Goal: Transaction & Acquisition: Book appointment/travel/reservation

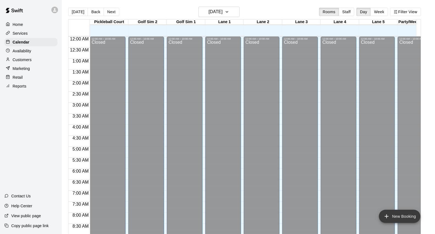
scroll to position [298, 0]
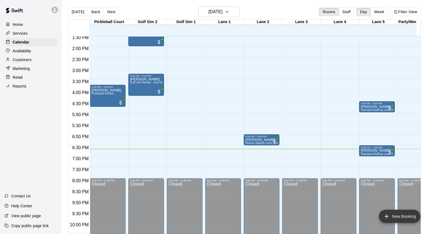
click at [407, 217] on button "New Booking" at bounding box center [400, 215] width 42 height 13
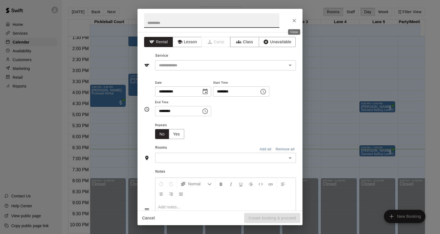
click at [298, 23] on button "Close" at bounding box center [294, 21] width 10 height 10
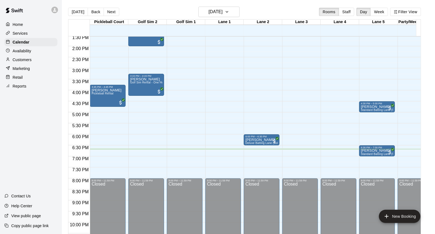
click at [23, 59] on p "Customers" at bounding box center [22, 59] width 19 height 5
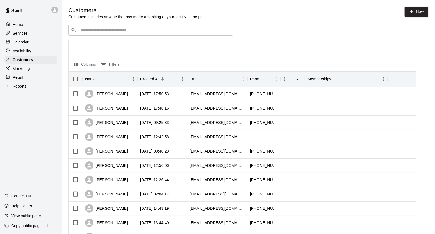
click at [173, 32] on input "Search customers by name or email" at bounding box center [155, 29] width 152 height 5
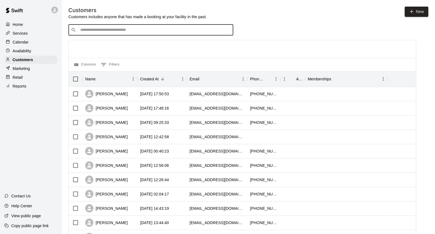
click at [34, 44] on div "Calendar" at bounding box center [30, 42] width 53 height 8
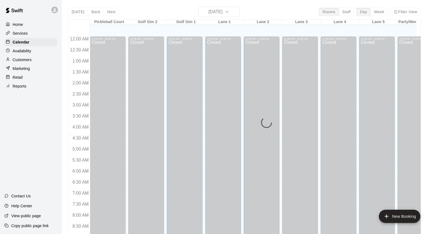
scroll to position [308, 0]
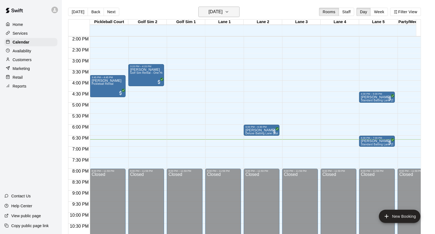
click at [223, 12] on h6 "[DATE]" at bounding box center [216, 12] width 14 height 8
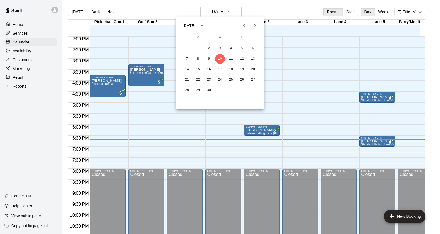
click at [243, 27] on icon "Previous month" at bounding box center [244, 25] width 7 height 7
click at [246, 26] on icon "Previous month" at bounding box center [244, 25] width 7 height 7
click at [196, 56] on button "7" at bounding box center [198, 59] width 10 height 10
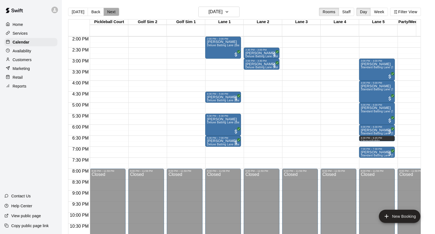
click at [113, 15] on button "Next" at bounding box center [111, 12] width 15 height 8
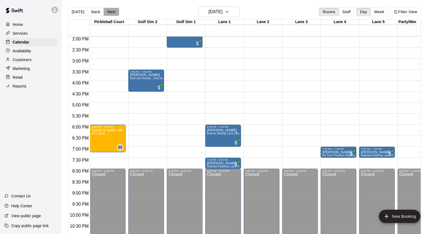
click at [113, 15] on button "Next" at bounding box center [111, 12] width 15 height 8
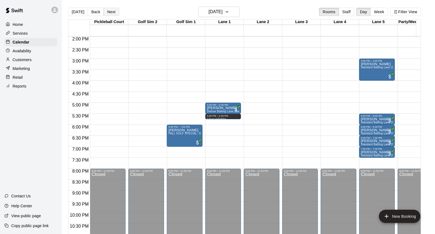
click at [113, 15] on button "Next" at bounding box center [111, 12] width 15 height 8
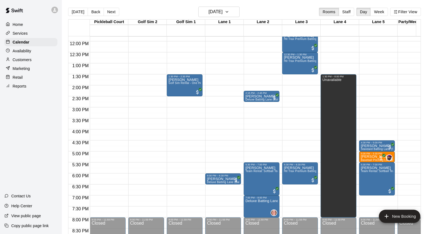
scroll to position [186, 0]
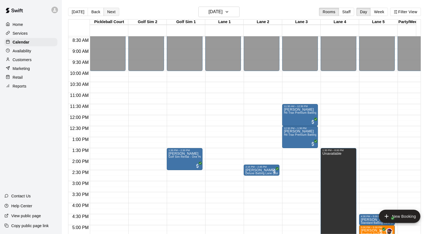
click at [116, 12] on button "Next" at bounding box center [111, 12] width 15 height 8
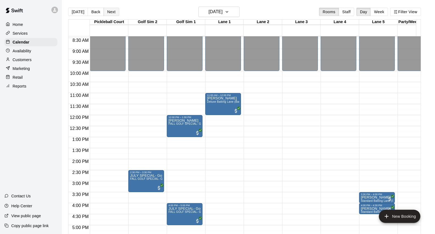
click at [116, 12] on button "Next" at bounding box center [111, 12] width 15 height 8
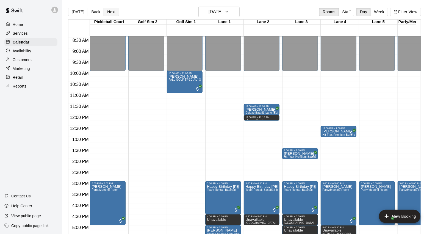
click at [116, 12] on button "Next" at bounding box center [111, 12] width 15 height 8
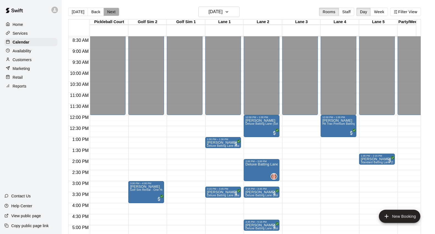
click at [116, 12] on button "Next" at bounding box center [111, 12] width 15 height 8
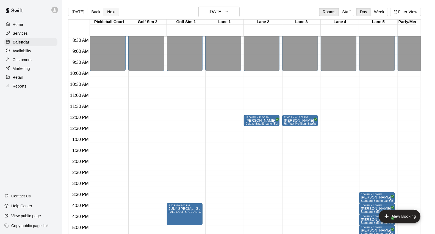
click at [116, 12] on button "Next" at bounding box center [111, 12] width 15 height 8
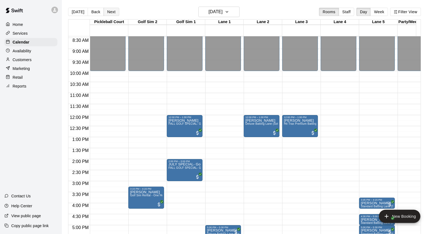
click at [116, 12] on button "Next" at bounding box center [111, 12] width 15 height 8
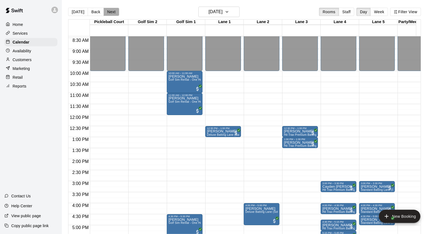
click at [116, 12] on button "Next" at bounding box center [111, 12] width 15 height 8
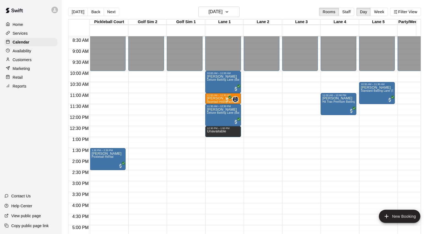
click at [29, 37] on div "Services" at bounding box center [30, 33] width 53 height 8
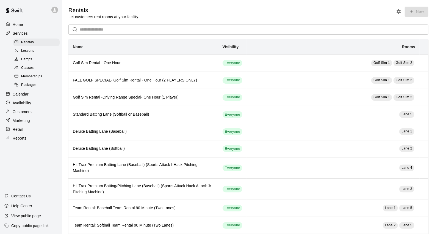
click at [40, 98] on div "Calendar" at bounding box center [30, 94] width 53 height 8
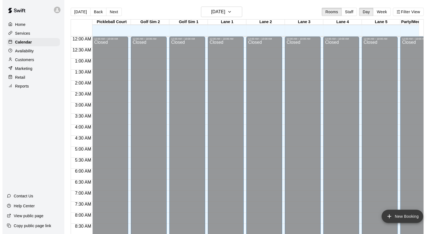
scroll to position [308, 0]
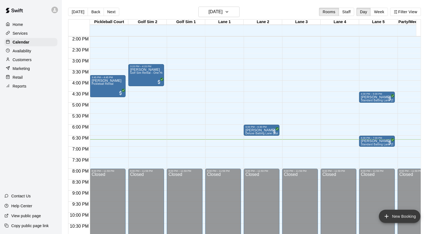
click at [406, 216] on button "New Booking" at bounding box center [400, 215] width 42 height 13
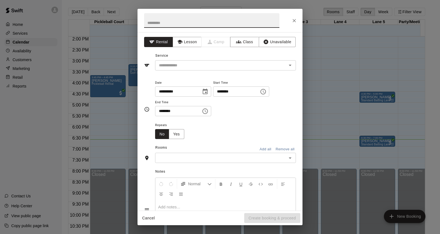
click at [226, 95] on input "********" at bounding box center [234, 91] width 42 height 10
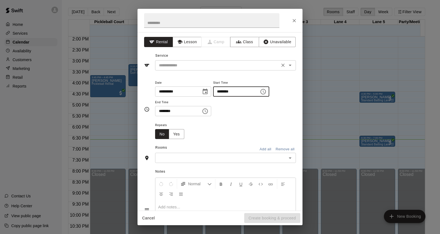
click at [230, 68] on input "text" at bounding box center [217, 65] width 121 height 7
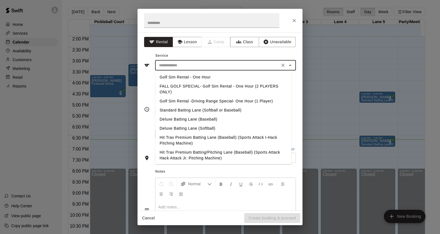
click at [222, 78] on li "Golf Sim Rental - One Hour" at bounding box center [223, 77] width 136 height 9
type input "**********"
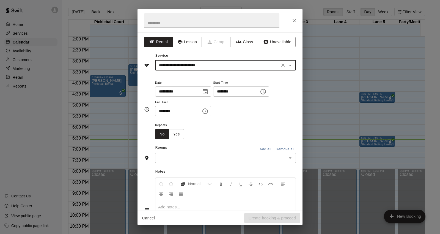
click at [228, 92] on input "********" at bounding box center [234, 91] width 42 height 10
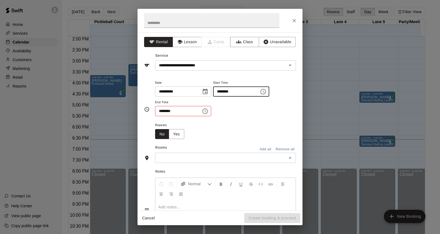
type input "********"
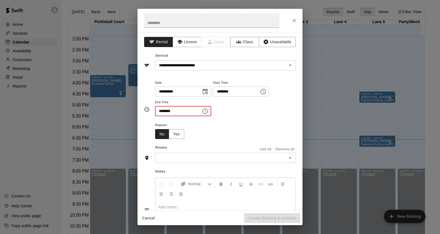
click at [158, 109] on input "********" at bounding box center [176, 111] width 42 height 10
type input "********"
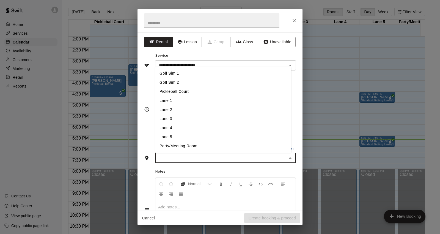
click at [182, 155] on input "text" at bounding box center [221, 157] width 128 height 7
click at [197, 83] on li "Golf Sim 2" at bounding box center [223, 82] width 136 height 9
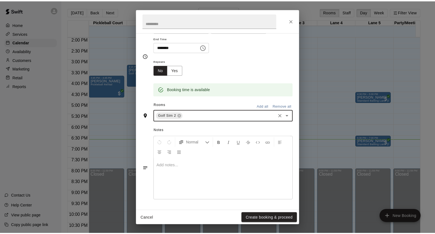
scroll to position [0, 0]
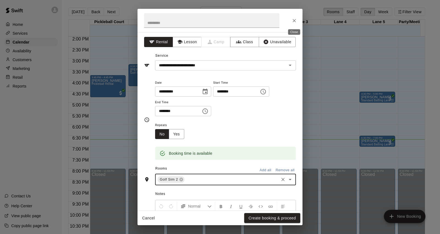
click at [296, 22] on icon "Close" at bounding box center [293, 20] width 5 height 5
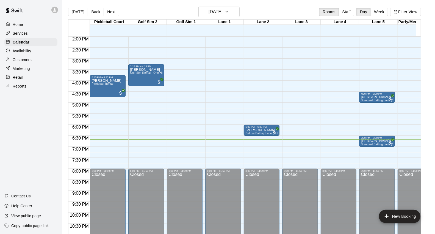
click at [42, 62] on div "Customers" at bounding box center [30, 60] width 53 height 8
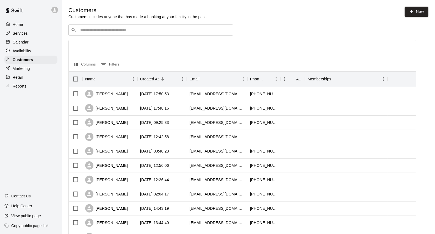
click at [184, 24] on div "Customers Customers includes anyone that has made a booking at your facility in…" at bounding box center [248, 233] width 360 height 452
click at [186, 29] on input "Search customers by name or email" at bounding box center [155, 29] width 152 height 5
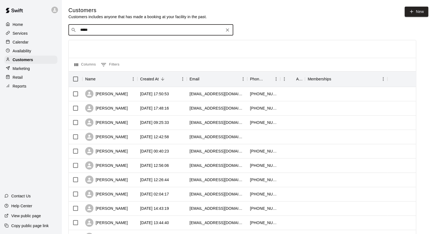
type input "******"
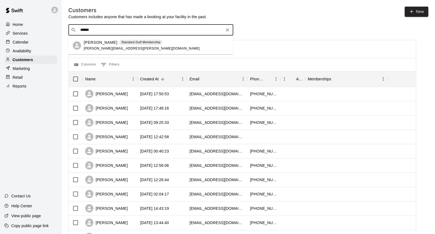
click at [174, 51] on div "Joshua Worley Standard Golf Membership joshua.worley.1822@gmail.com" at bounding box center [156, 46] width 145 height 12
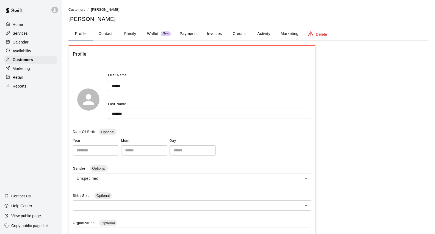
click at [244, 34] on button "Credits" at bounding box center [239, 33] width 25 height 13
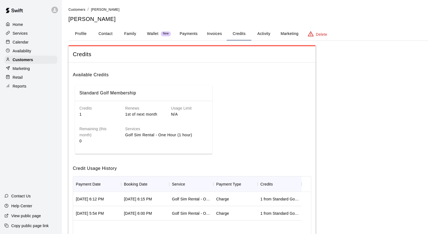
click at [29, 45] on div "Calendar" at bounding box center [30, 42] width 53 height 8
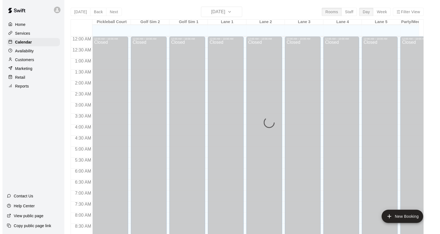
scroll to position [308, 0]
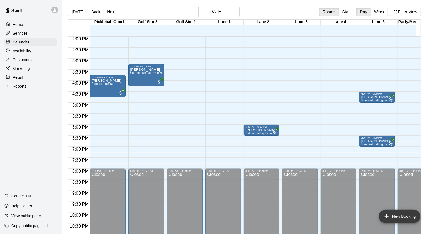
click at [410, 213] on button "New Booking" at bounding box center [400, 215] width 42 height 13
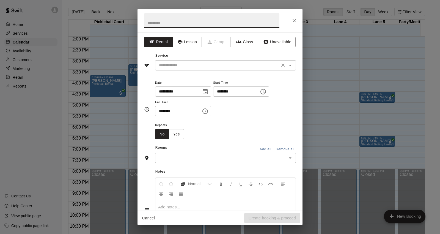
click at [205, 66] on input "text" at bounding box center [217, 65] width 121 height 7
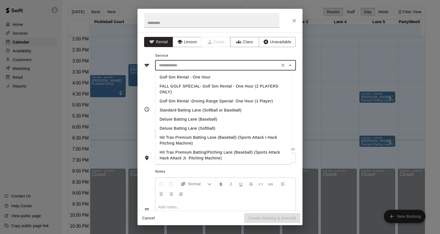
click at [224, 75] on li "Golf Sim Rental - One Hour" at bounding box center [223, 77] width 136 height 9
type input "**********"
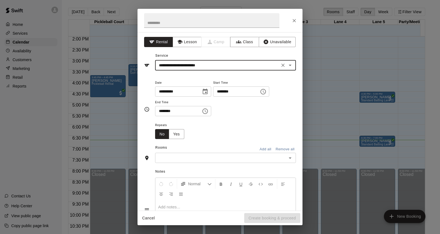
click at [226, 91] on input "********" at bounding box center [234, 91] width 42 height 10
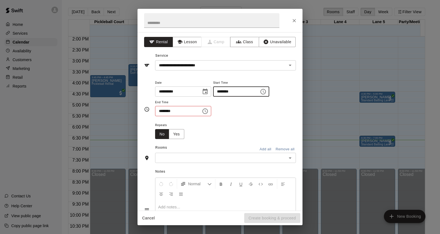
type input "********"
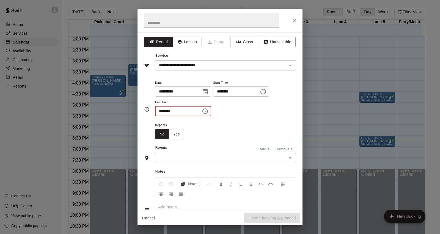
click at [165, 112] on input "********" at bounding box center [176, 111] width 42 height 10
click at [162, 113] on input "********" at bounding box center [176, 111] width 42 height 10
type input "********"
click at [202, 160] on input "text" at bounding box center [221, 157] width 128 height 7
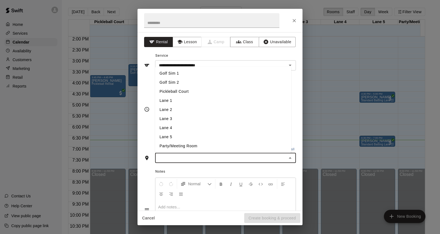
click at [206, 85] on li "Golf Sim 2" at bounding box center [223, 82] width 136 height 9
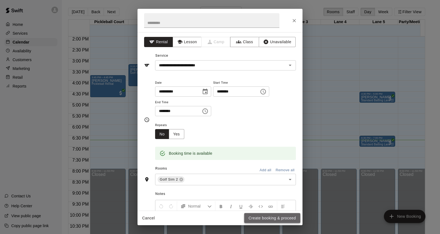
click at [287, 214] on button "Create booking & proceed" at bounding box center [272, 218] width 56 height 10
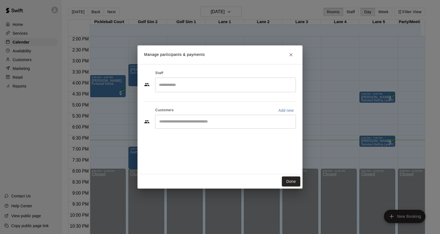
click at [224, 82] on input "Search staff" at bounding box center [226, 85] width 136 height 10
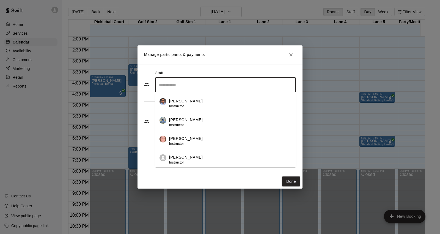
click at [338, 71] on div "Manage participants & payments Staff ​ Birgilito Santana Instructor Parker Madd…" at bounding box center [220, 117] width 440 height 234
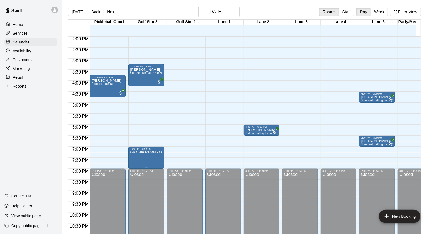
click at [140, 152] on p "Golf Sim Rental - One Hour" at bounding box center [146, 152] width 32 height 0
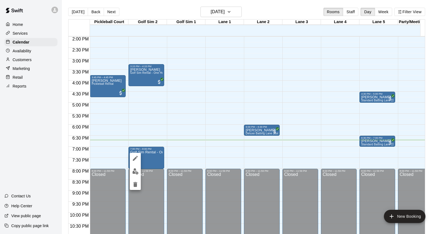
click at [137, 171] on img "edit" at bounding box center [135, 171] width 6 height 6
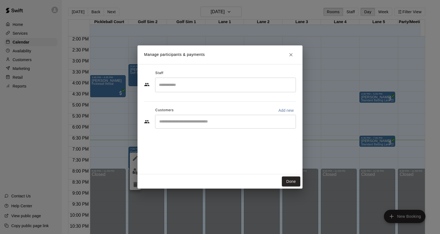
click at [192, 123] on input "Start typing to search customers..." at bounding box center [226, 121] width 136 height 5
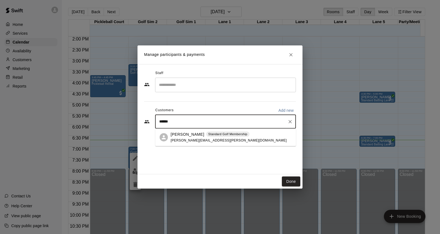
type input "******"
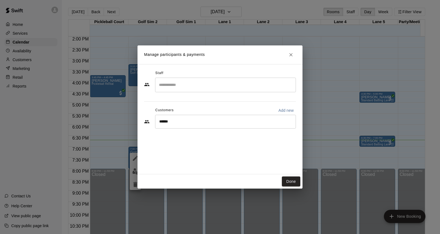
click at [186, 110] on div "Customers Add new" at bounding box center [220, 110] width 152 height 9
click at [216, 128] on div "****** ​" at bounding box center [225, 122] width 141 height 14
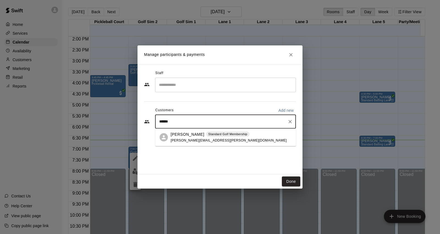
click at [214, 142] on div "Joshua Worley Standard Golf Membership joshua.worley.1822@gmail.com" at bounding box center [228, 137] width 116 height 12
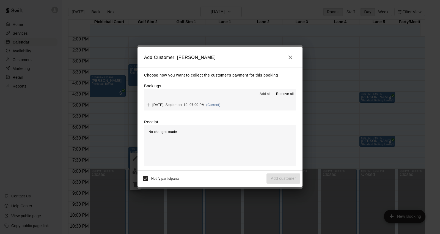
click at [293, 59] on icon "button" at bounding box center [290, 57] width 7 height 7
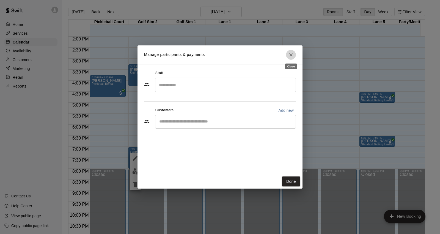
click at [291, 59] on button "Close" at bounding box center [291, 55] width 10 height 10
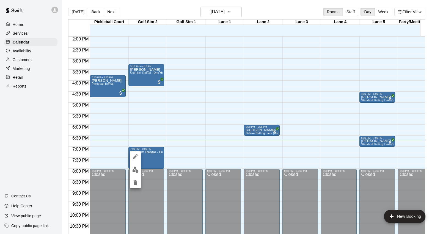
click at [139, 156] on button "edit" at bounding box center [135, 156] width 11 height 11
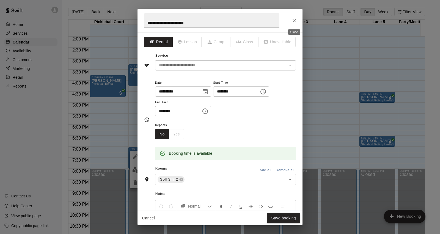
click at [293, 21] on icon "Close" at bounding box center [293, 20] width 5 height 5
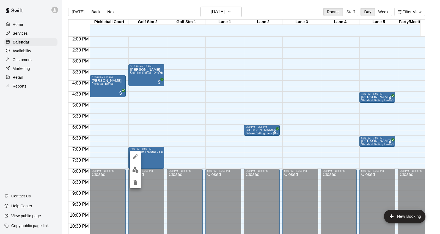
click at [137, 183] on icon "delete" at bounding box center [135, 182] width 7 height 7
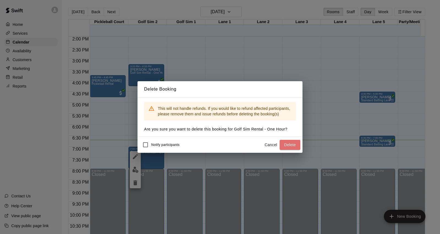
click at [294, 144] on button "Delete" at bounding box center [290, 145] width 21 height 10
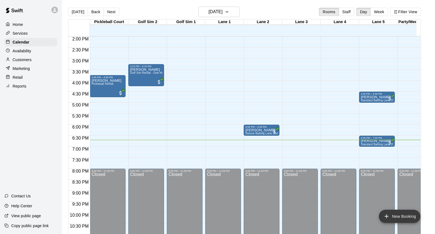
click at [411, 213] on button "New Booking" at bounding box center [400, 215] width 42 height 13
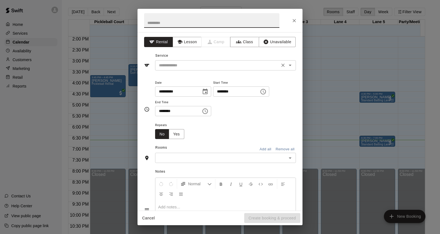
click at [241, 62] on input "text" at bounding box center [217, 65] width 121 height 7
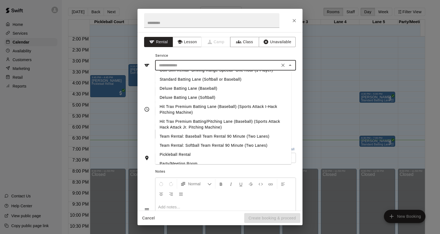
scroll to position [20, 0]
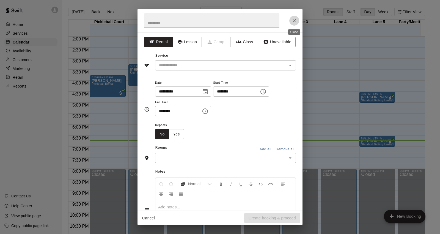
click at [297, 18] on button "Close" at bounding box center [294, 21] width 10 height 10
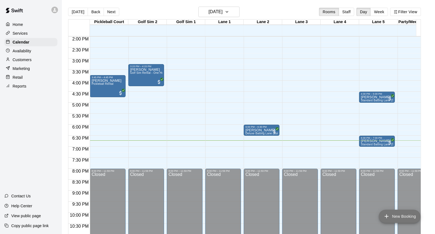
click at [408, 219] on button "New Booking" at bounding box center [400, 215] width 42 height 13
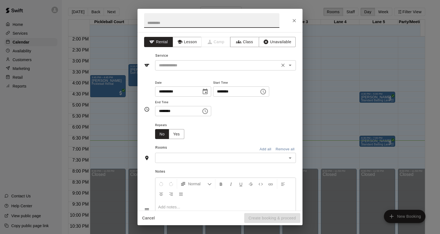
click at [219, 65] on input "text" at bounding box center [217, 65] width 121 height 7
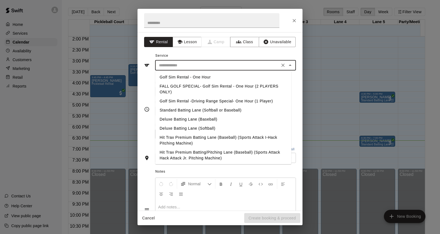
click at [219, 87] on li "FALL GOLF SPECIAL- Golf Sim Rental - One Hour (2 PLAYERS ONLY)" at bounding box center [223, 89] width 136 height 15
type input "**********"
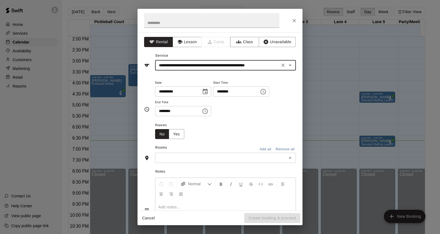
click at [280, 63] on icon "Clear" at bounding box center [282, 64] width 5 height 5
click at [200, 62] on input "text" at bounding box center [217, 65] width 121 height 7
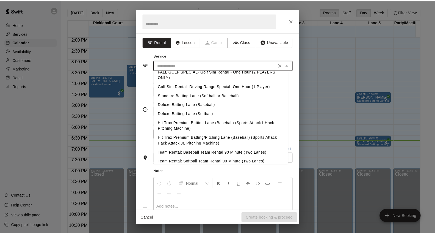
scroll to position [0, 0]
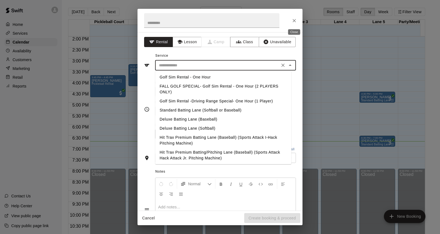
click at [298, 18] on button "Close" at bounding box center [294, 21] width 10 height 10
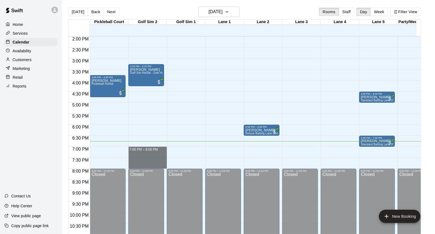
drag, startPoint x: 130, startPoint y: 144, endPoint x: 136, endPoint y: 165, distance: 22.2
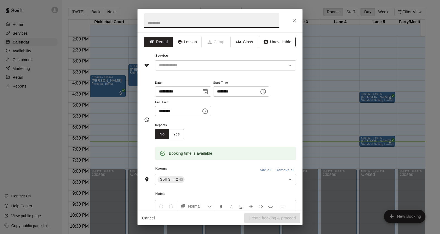
click at [273, 46] on button "Unavailable" at bounding box center [277, 42] width 37 height 10
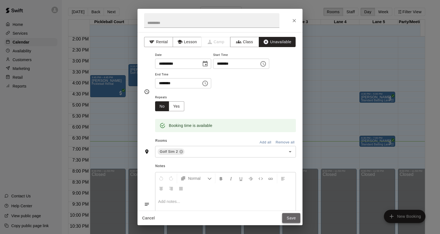
click at [291, 219] on button "Save" at bounding box center [291, 218] width 18 height 10
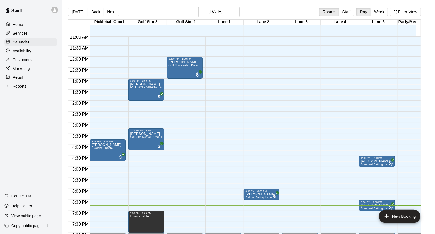
scroll to position [247, 0]
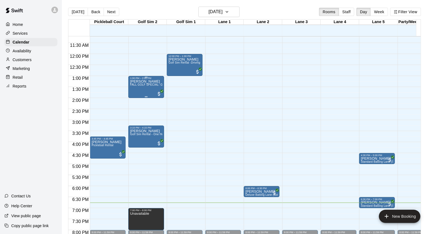
click at [147, 85] on span "FALL GOLF SPECIAL- Golf Sim Rental - One Hour (2 PLAYERS ONLY)" at bounding box center [176, 84] width 93 height 3
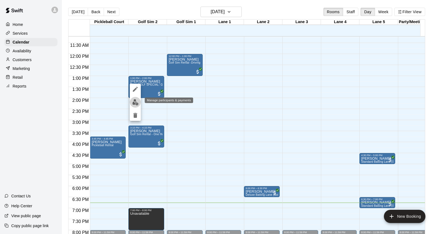
click at [139, 102] on button "edit" at bounding box center [135, 102] width 11 height 11
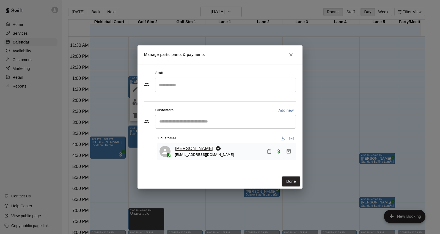
click at [184, 147] on link "[PERSON_NAME]" at bounding box center [194, 148] width 38 height 7
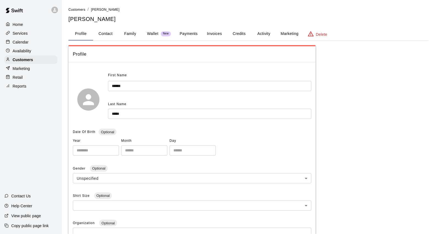
click at [182, 31] on button "Payments" at bounding box center [188, 33] width 27 height 13
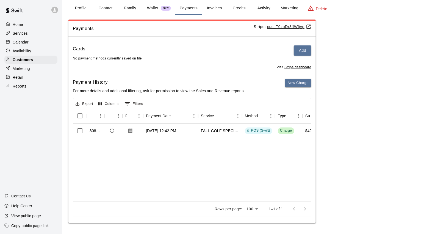
click at [39, 39] on div "Home Services Calendar Availability Customers Marketing Retail Reports" at bounding box center [31, 55] width 62 height 71
click at [39, 43] on div "Calendar" at bounding box center [30, 42] width 53 height 8
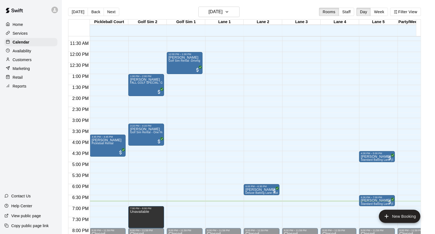
scroll to position [277, 0]
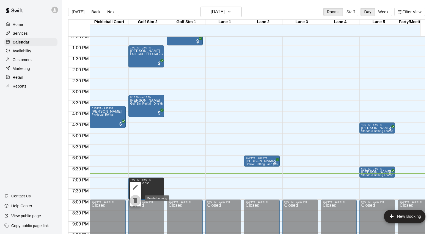
click at [134, 200] on icon "delete" at bounding box center [135, 200] width 4 height 5
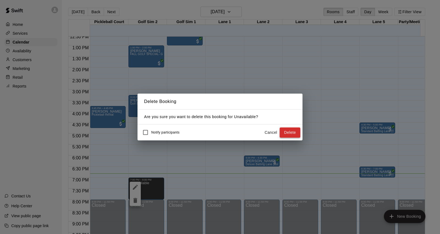
click at [293, 132] on button "Delete" at bounding box center [290, 132] width 21 height 10
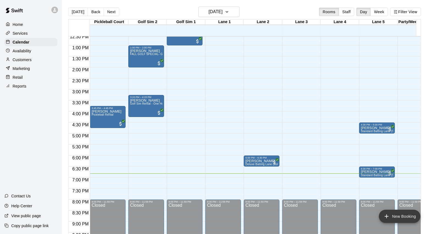
drag, startPoint x: 404, startPoint y: 218, endPoint x: 398, endPoint y: 215, distance: 6.8
click at [404, 217] on button "New Booking" at bounding box center [400, 215] width 42 height 13
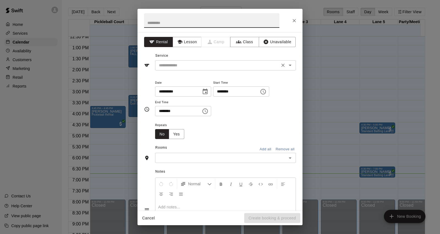
click at [216, 65] on input "text" at bounding box center [217, 65] width 121 height 7
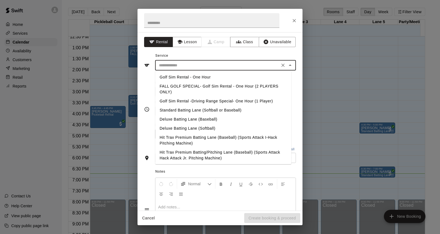
click at [266, 100] on li "Golf Sim Rental -Driving Range Special- One Hour (1 Player)" at bounding box center [223, 100] width 136 height 9
type input "**********"
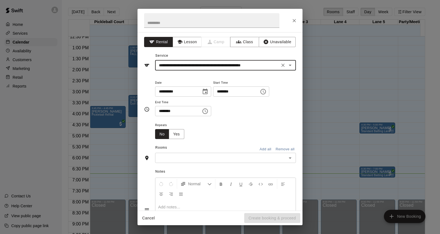
click at [227, 91] on input "********" at bounding box center [234, 91] width 42 height 10
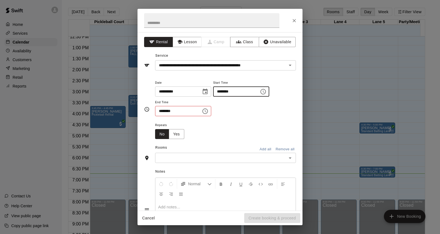
type input "********"
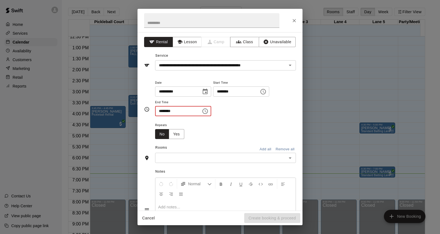
click at [162, 108] on input "********" at bounding box center [176, 111] width 42 height 10
type input "********"
click at [227, 161] on input "text" at bounding box center [221, 157] width 128 height 7
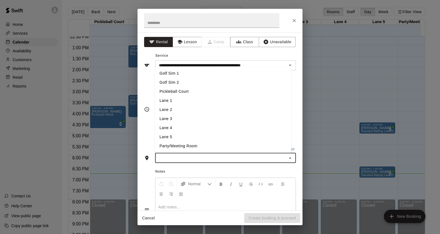
click at [190, 80] on li "Golf Sim 2" at bounding box center [223, 82] width 136 height 9
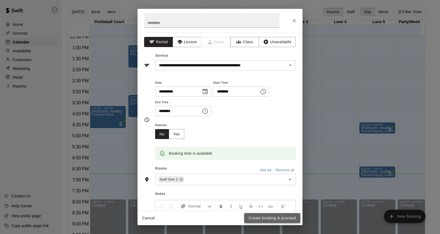
click at [284, 218] on button "Create booking & proceed" at bounding box center [272, 218] width 56 height 10
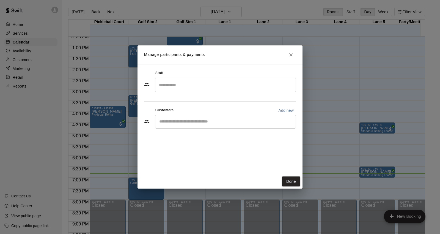
click at [221, 119] on input "Start typing to search customers..." at bounding box center [226, 121] width 136 height 5
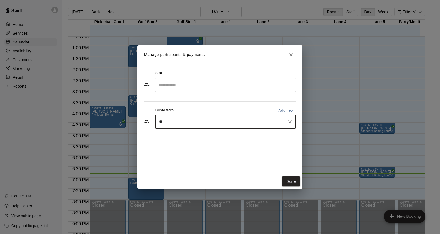
type input "*"
type input "******"
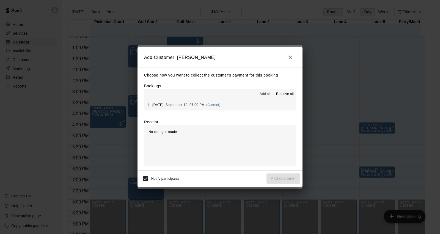
click at [233, 107] on button "Wednesday, September 10: 07:00 PM (Current)" at bounding box center [220, 105] width 152 height 10
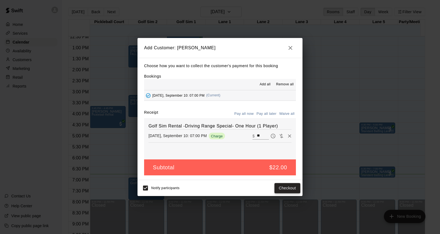
click at [288, 186] on button "Checkout" at bounding box center [287, 188] width 26 height 10
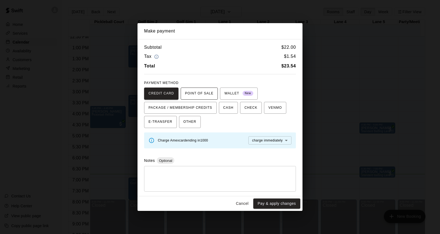
click at [205, 90] on span "POINT OF SALE" at bounding box center [199, 93] width 28 height 9
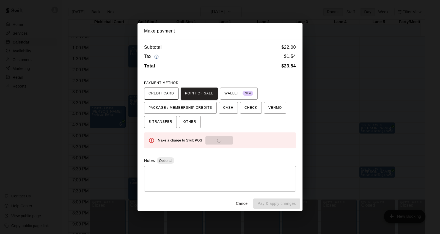
click at [168, 90] on span "CREDIT CARD" at bounding box center [161, 93] width 26 height 9
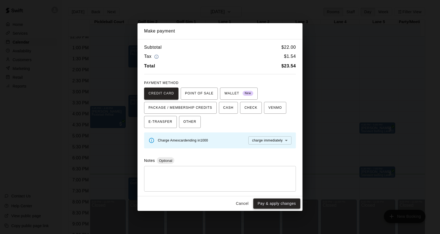
click at [286, 204] on button "Pay & apply changes" at bounding box center [276, 203] width 47 height 10
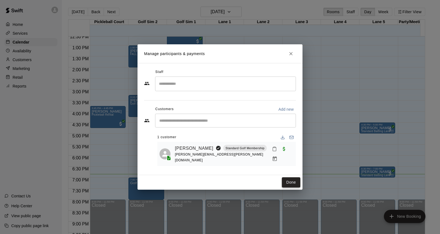
click at [292, 178] on button "Done" at bounding box center [291, 182] width 18 height 10
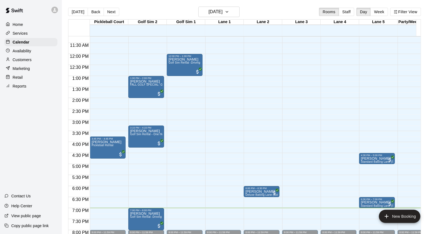
scroll to position [216, 0]
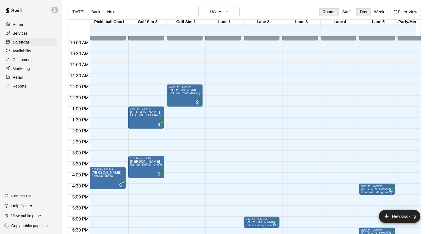
click at [42, 64] on div "Customers" at bounding box center [30, 60] width 53 height 8
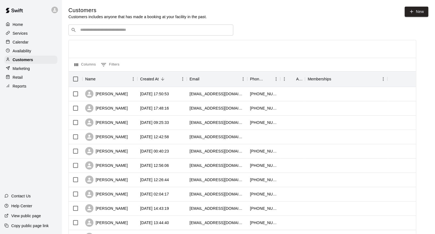
click at [39, 40] on div "Calendar" at bounding box center [30, 42] width 53 height 8
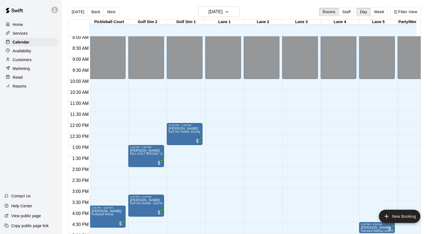
scroll to position [247, 0]
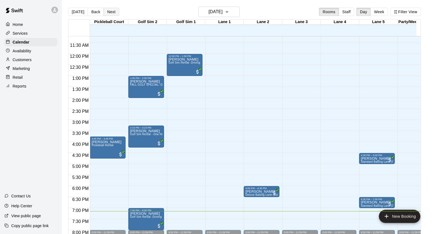
click at [112, 10] on button "Next" at bounding box center [111, 12] width 15 height 8
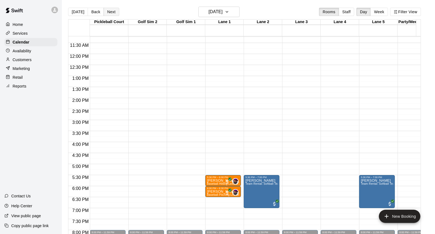
click at [107, 12] on button "Next" at bounding box center [111, 12] width 15 height 8
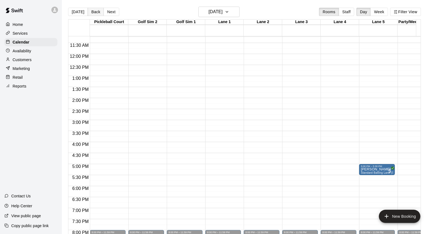
click at [94, 13] on button "Back" at bounding box center [96, 12] width 16 height 8
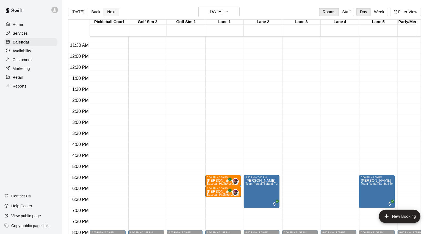
click at [106, 10] on button "Next" at bounding box center [111, 12] width 15 height 8
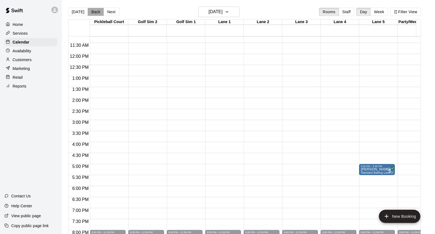
click at [96, 10] on button "Back" at bounding box center [96, 12] width 16 height 8
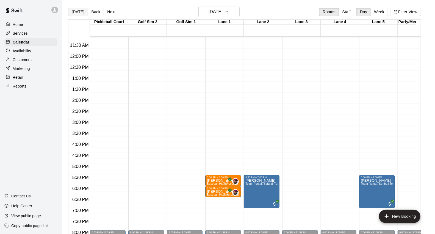
click at [75, 10] on button "[DATE]" at bounding box center [78, 12] width 20 height 8
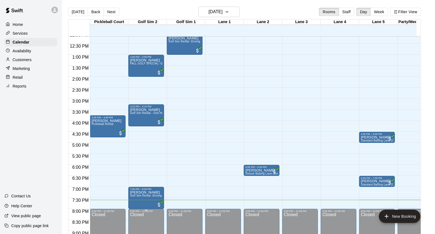
scroll to position [329, 0]
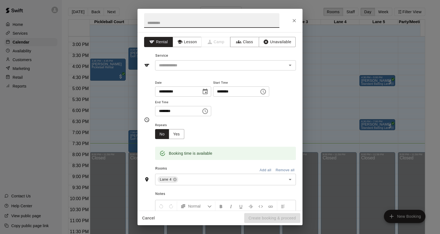
click at [294, 20] on icon "Close" at bounding box center [293, 20] width 3 height 3
